Goal: Find specific page/section: Find specific page/section

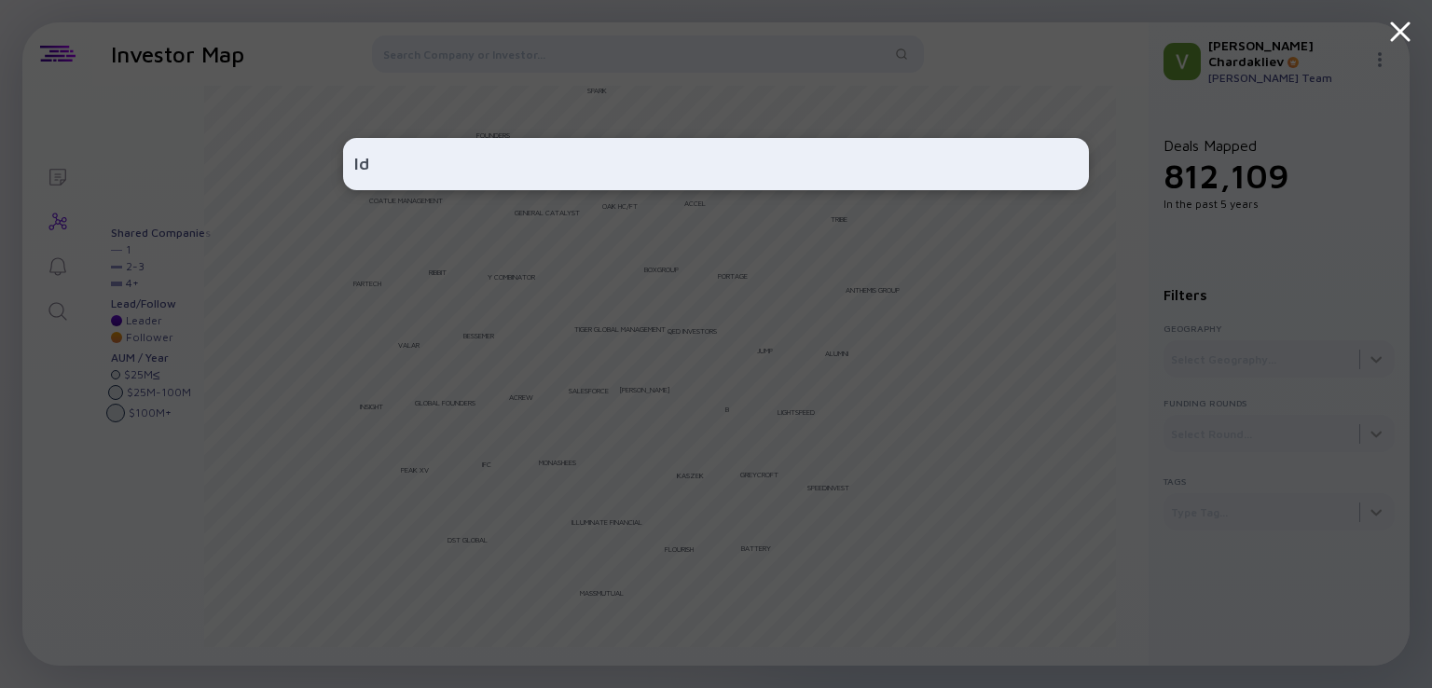
type input "l"
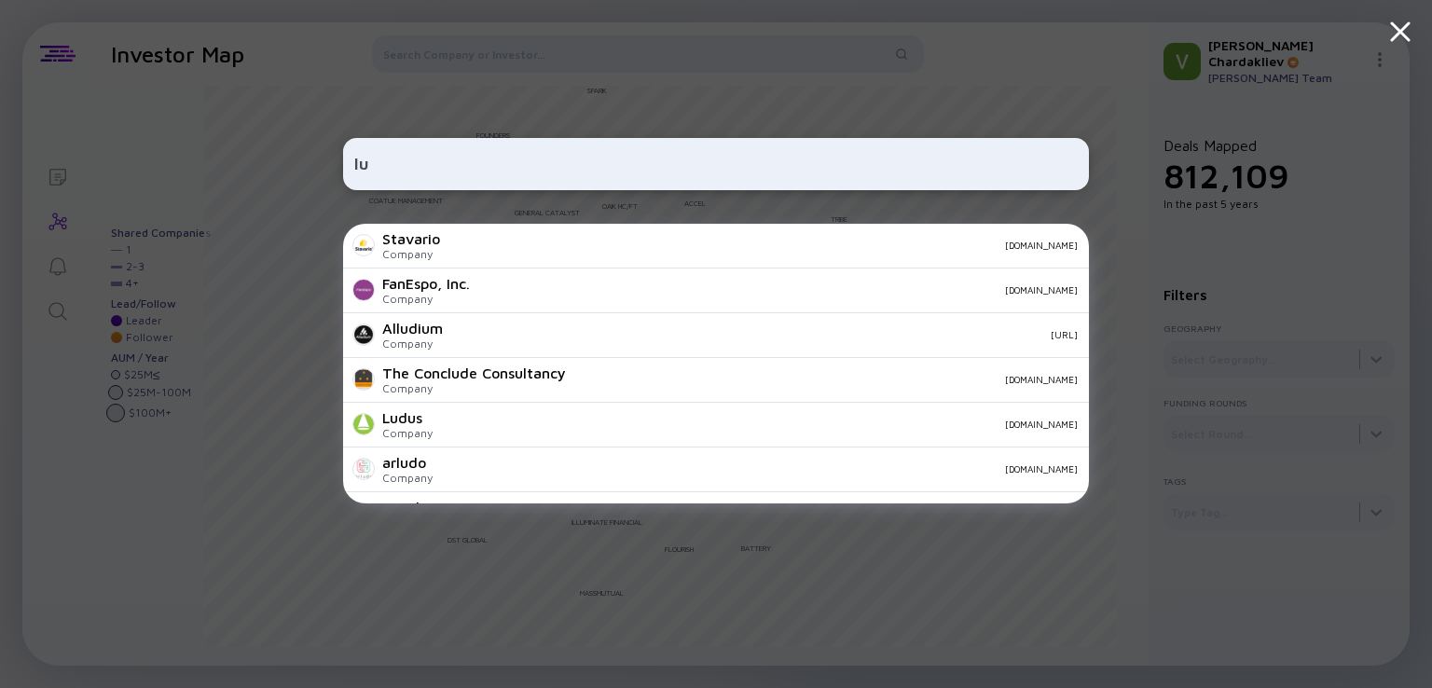
type input "l"
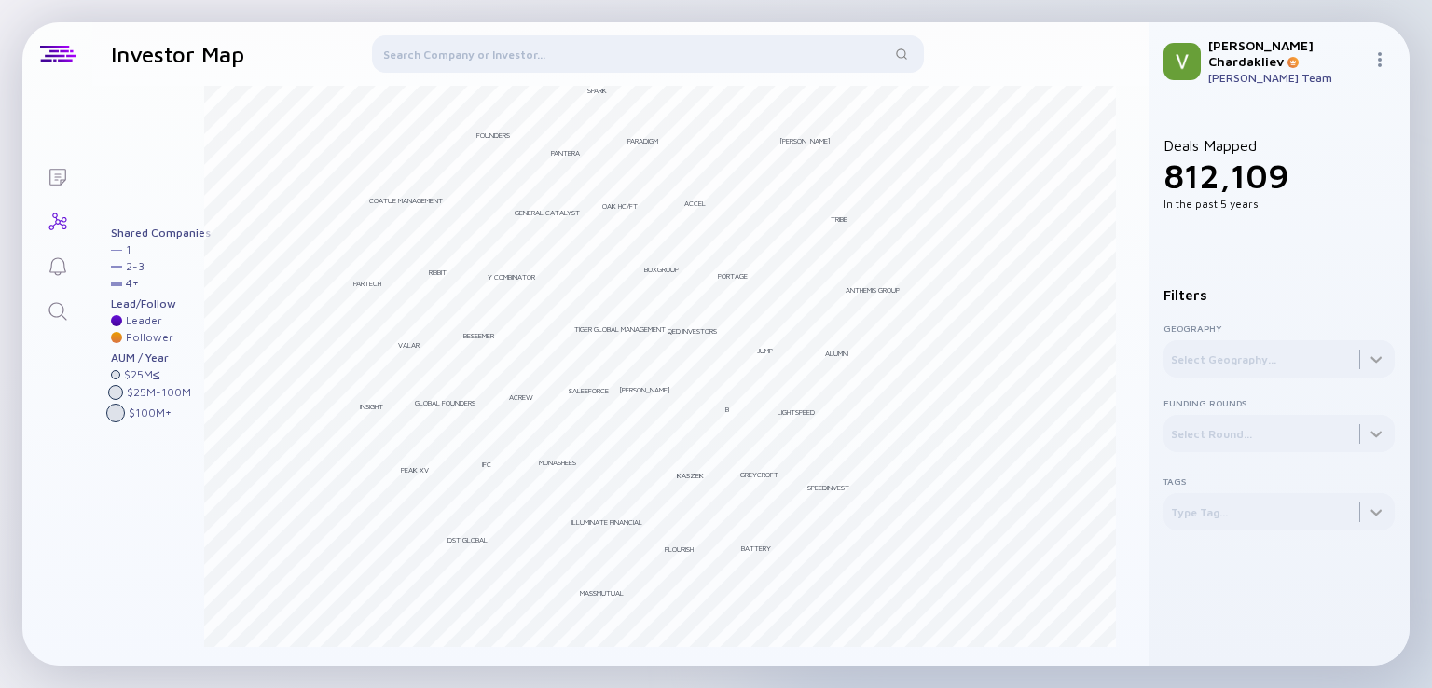
click at [717, 52] on div at bounding box center [648, 57] width 552 height 45
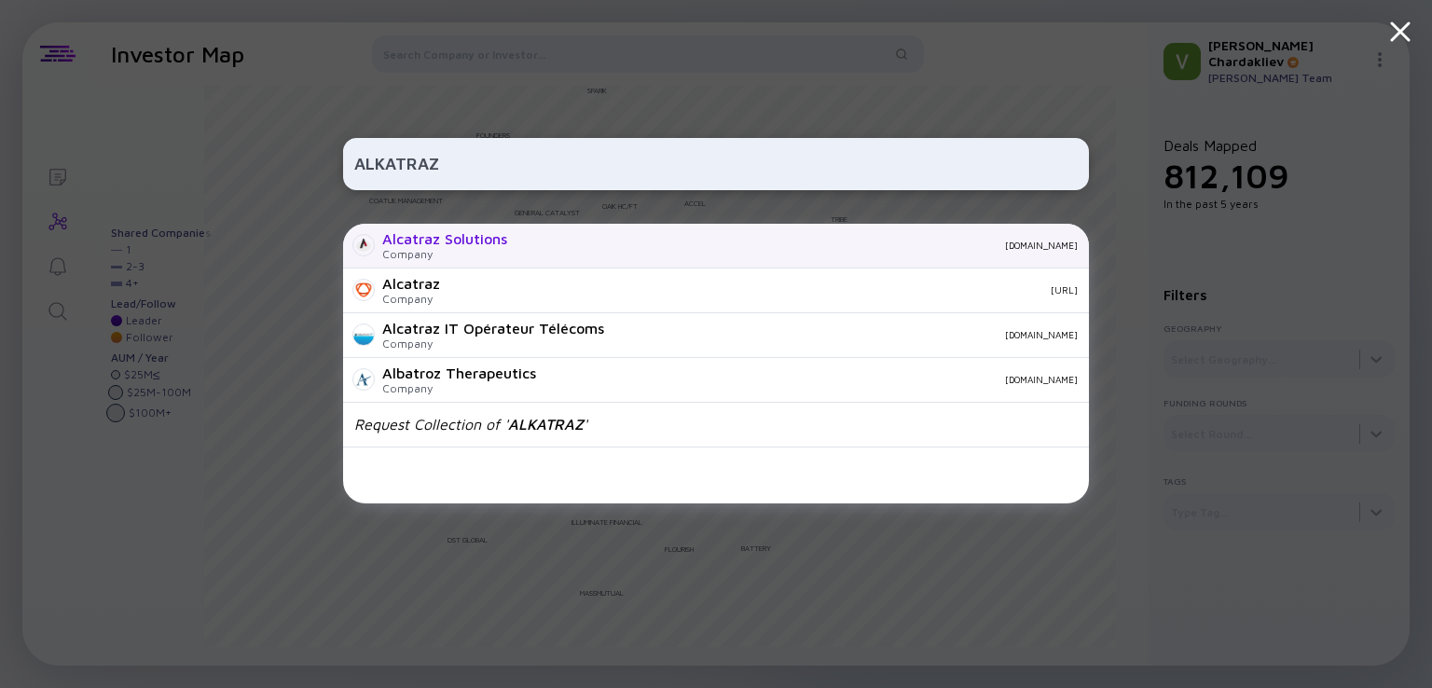
type input "ALKATRAZ"
click at [521, 261] on div "Alcatraz Solutions Company [DOMAIN_NAME]" at bounding box center [716, 246] width 746 height 45
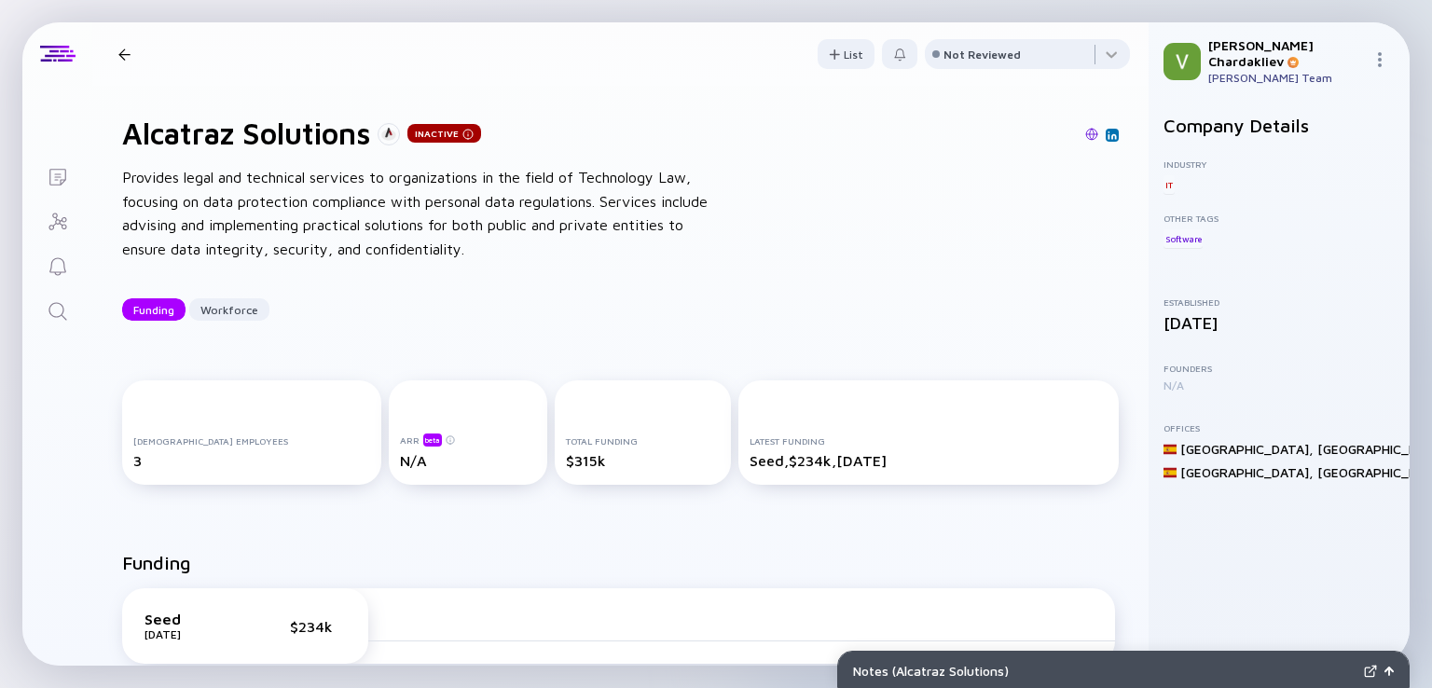
click at [140, 48] on div "Alcatraz Solutions Inactive Funding Workforce" at bounding box center [307, 54] width 392 height 24
click at [126, 52] on div at bounding box center [124, 54] width 12 height 12
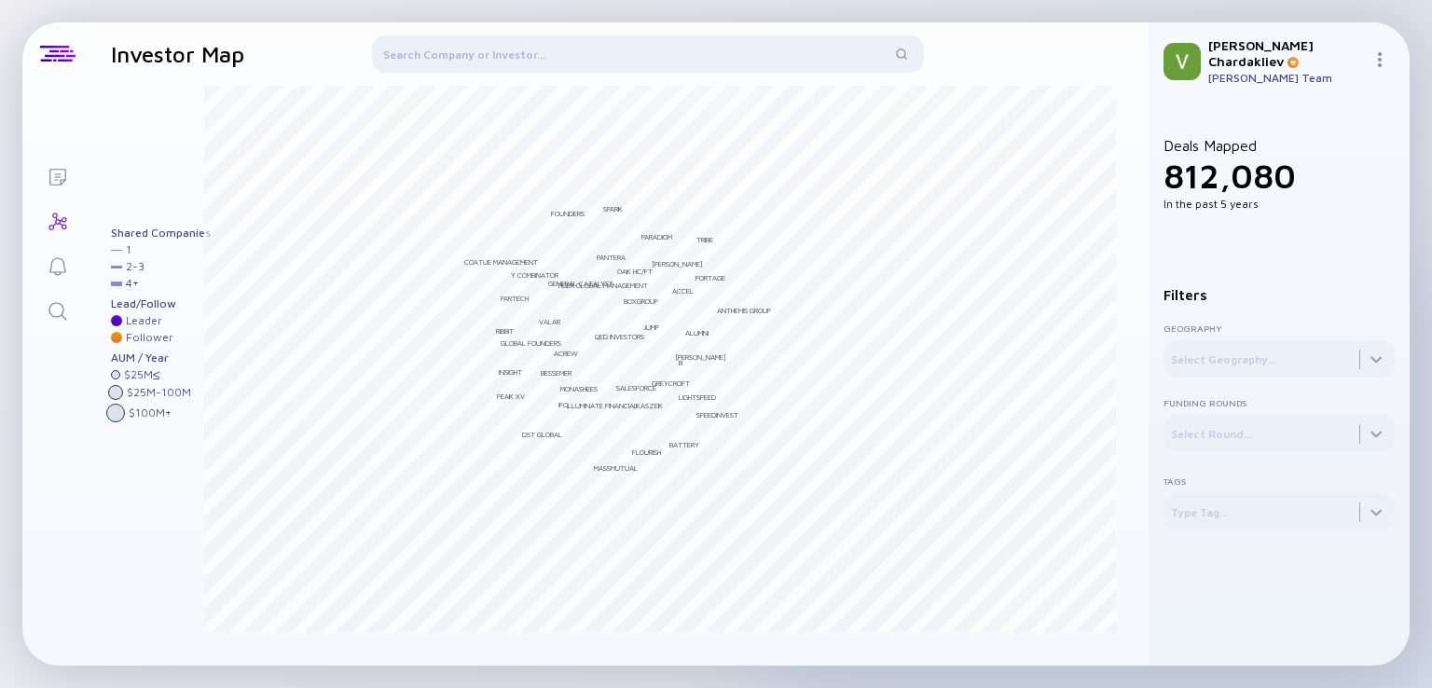
click at [477, 62] on div at bounding box center [648, 57] width 552 height 45
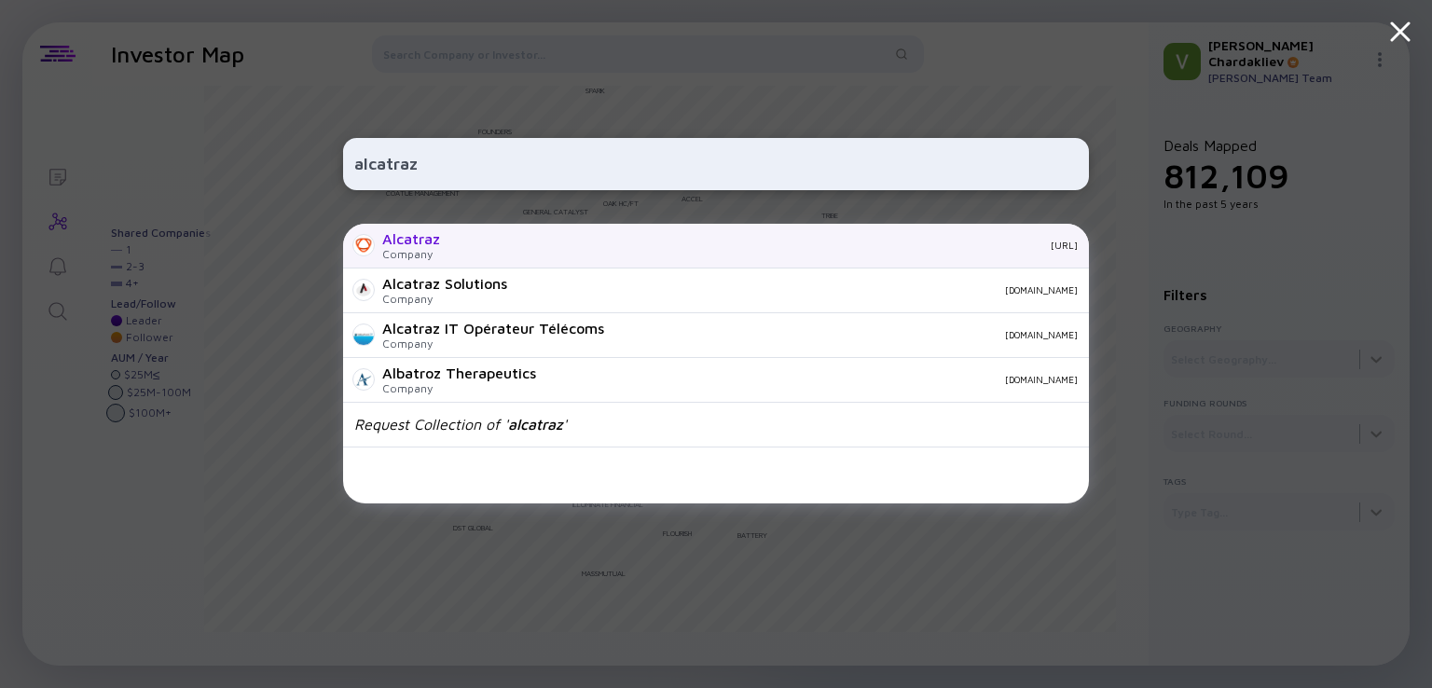
type input "alcatraz"
click at [816, 252] on div "Alcatraz Company [URL]" at bounding box center [716, 246] width 746 height 45
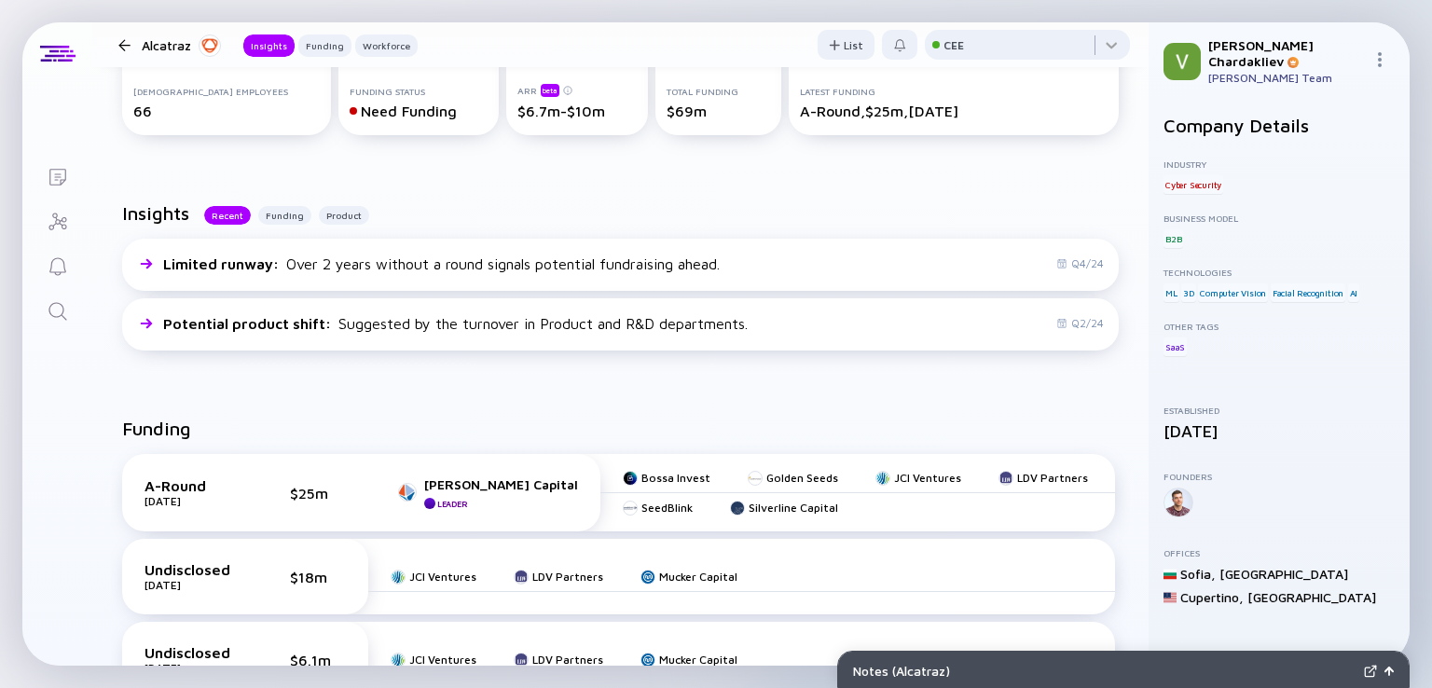
scroll to position [353, 0]
